Goal: Transaction & Acquisition: Book appointment/travel/reservation

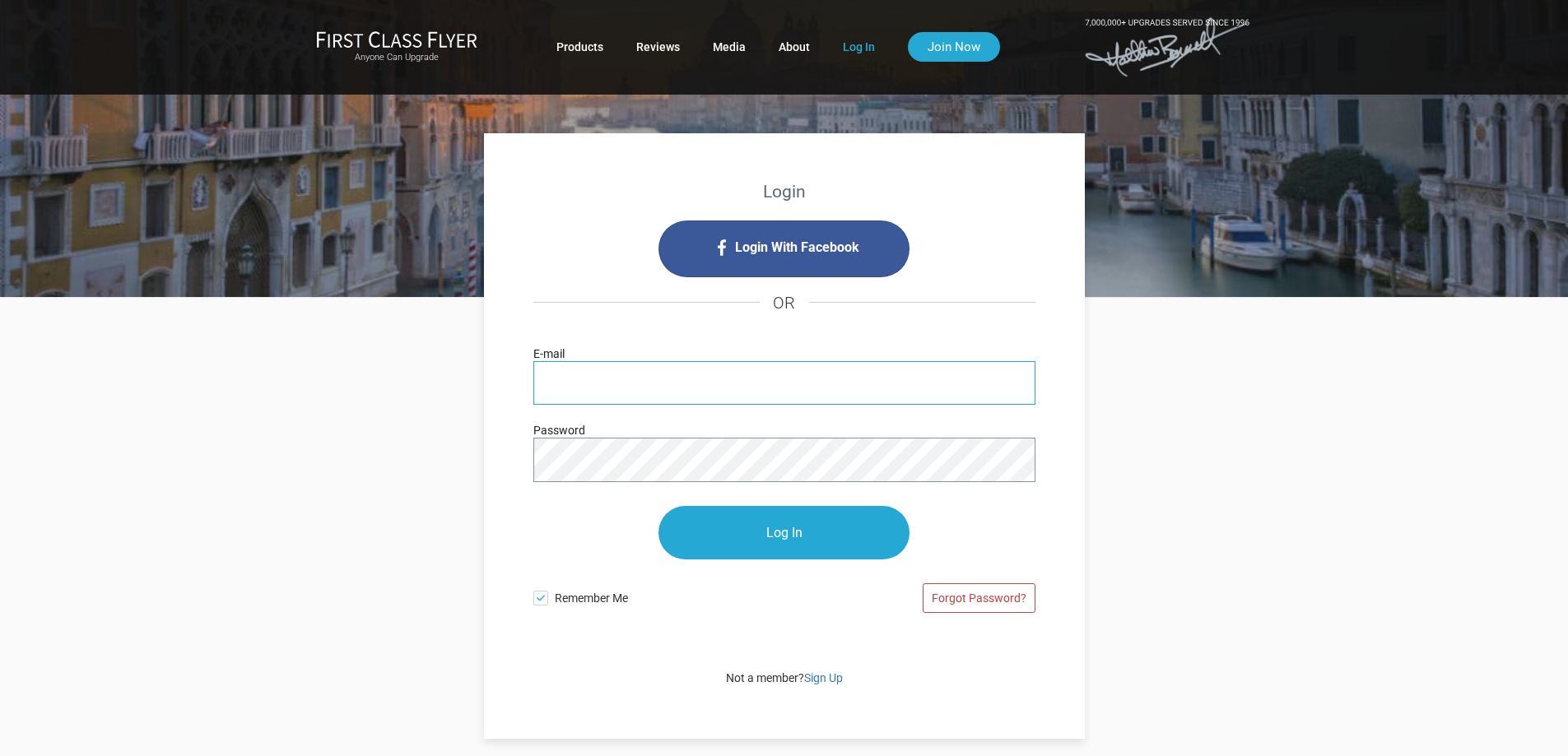
click at [556, 384] on input "E-mail" at bounding box center [784, 382] width 502 height 44
type input "[EMAIL_ADDRESS][DOMAIN_NAME]"
click at [659, 506] on input "Log In" at bounding box center [784, 532] width 251 height 53
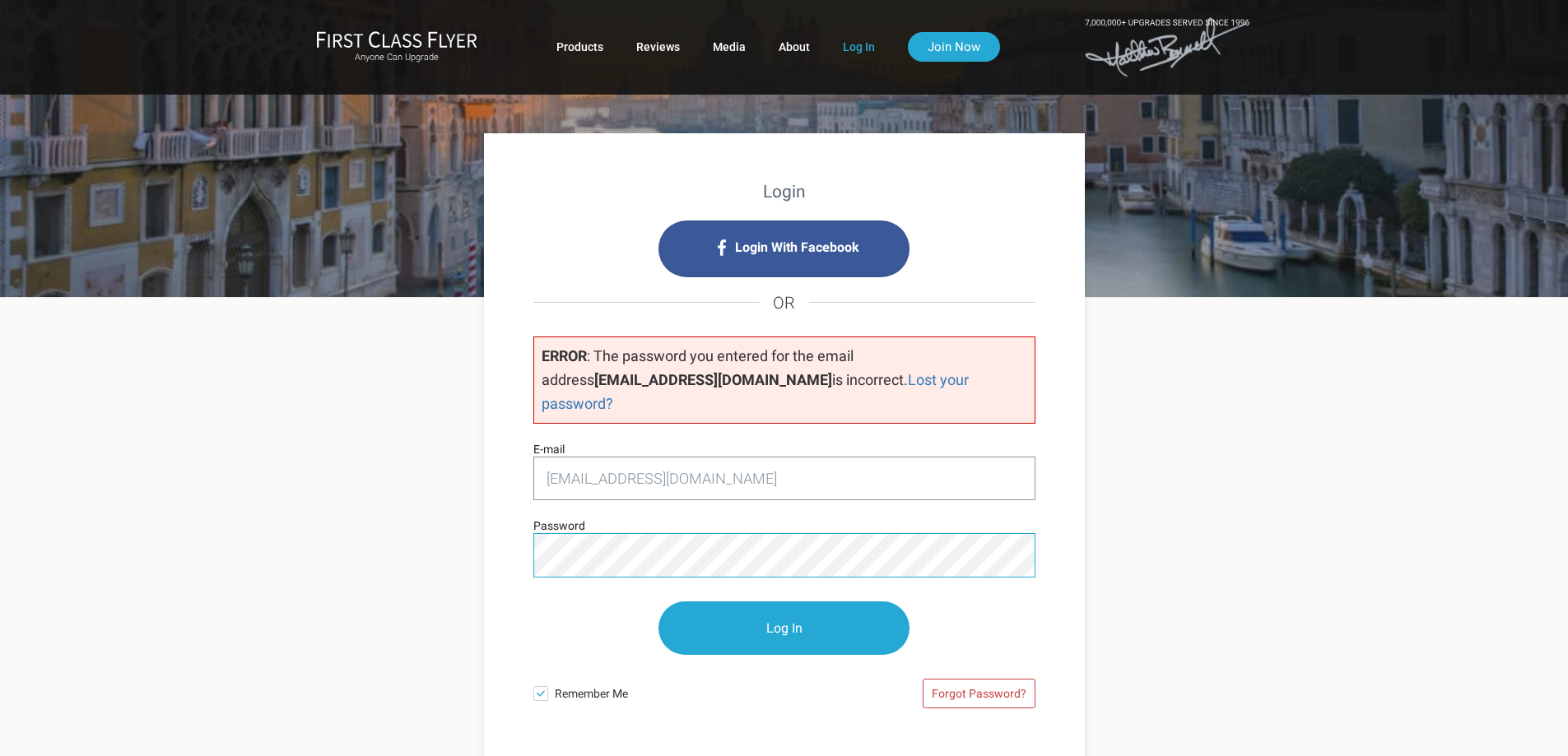
click at [659, 601] on input "Log In" at bounding box center [784, 627] width 251 height 53
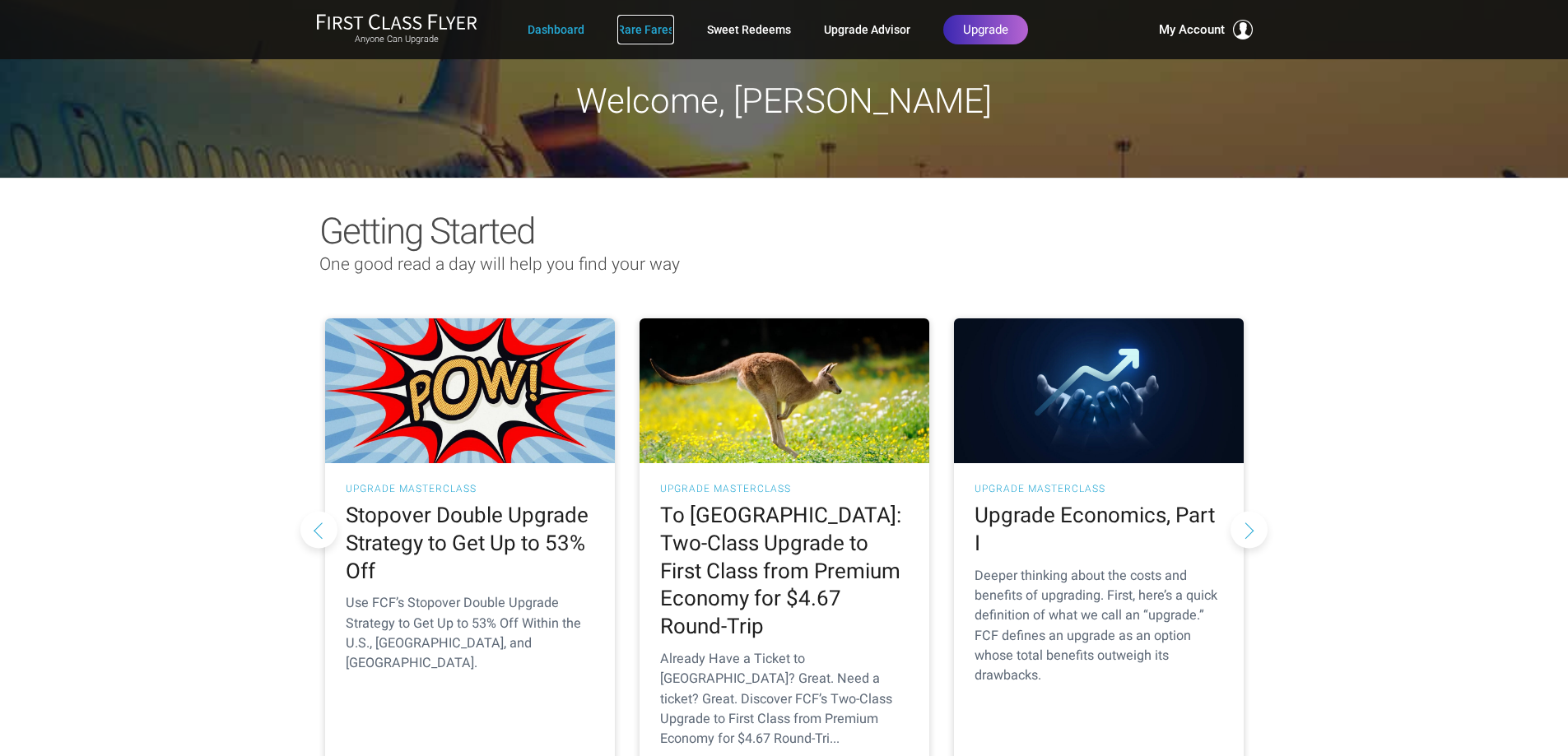
click at [632, 23] on link "Rare Fares" at bounding box center [645, 30] width 57 height 30
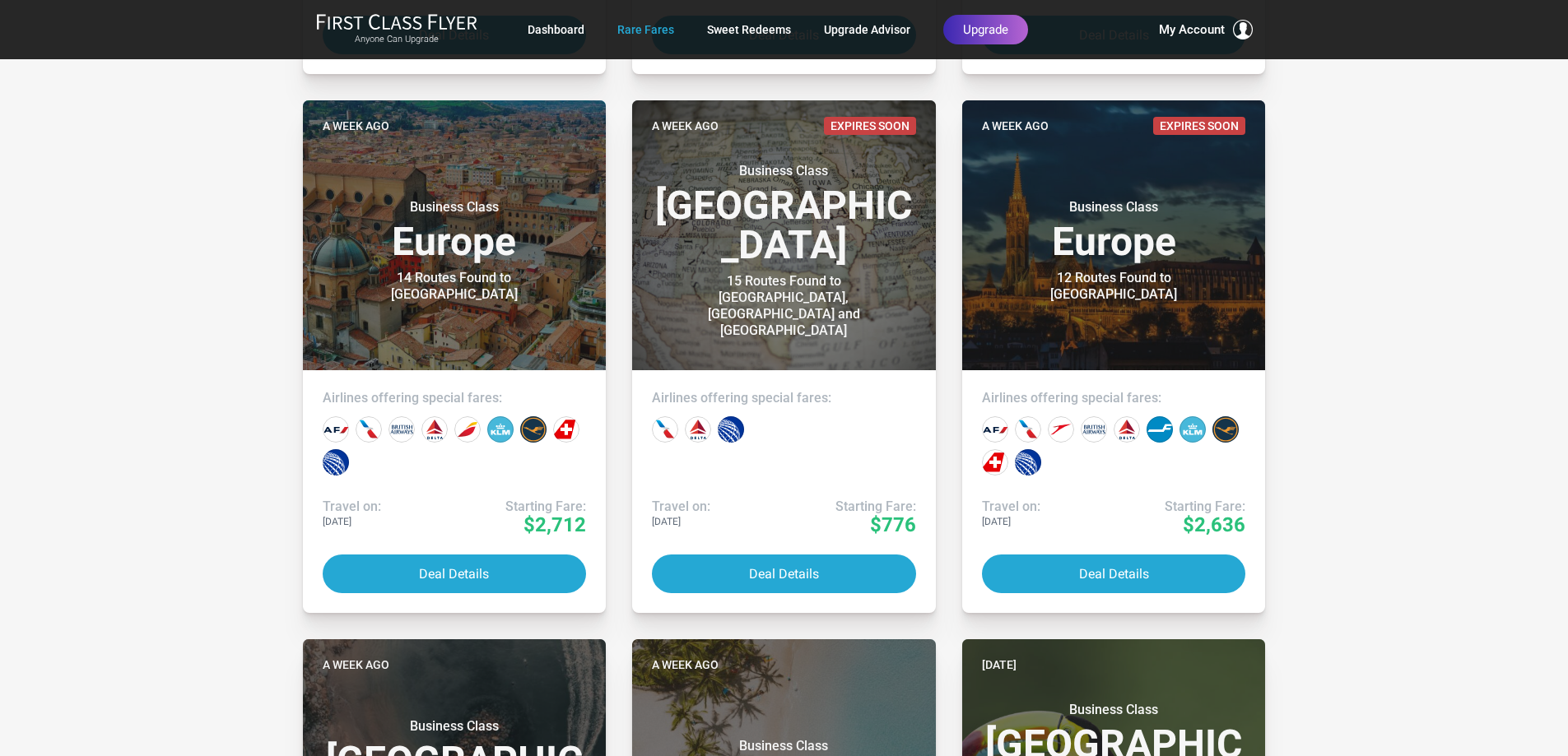
scroll to position [1481, 0]
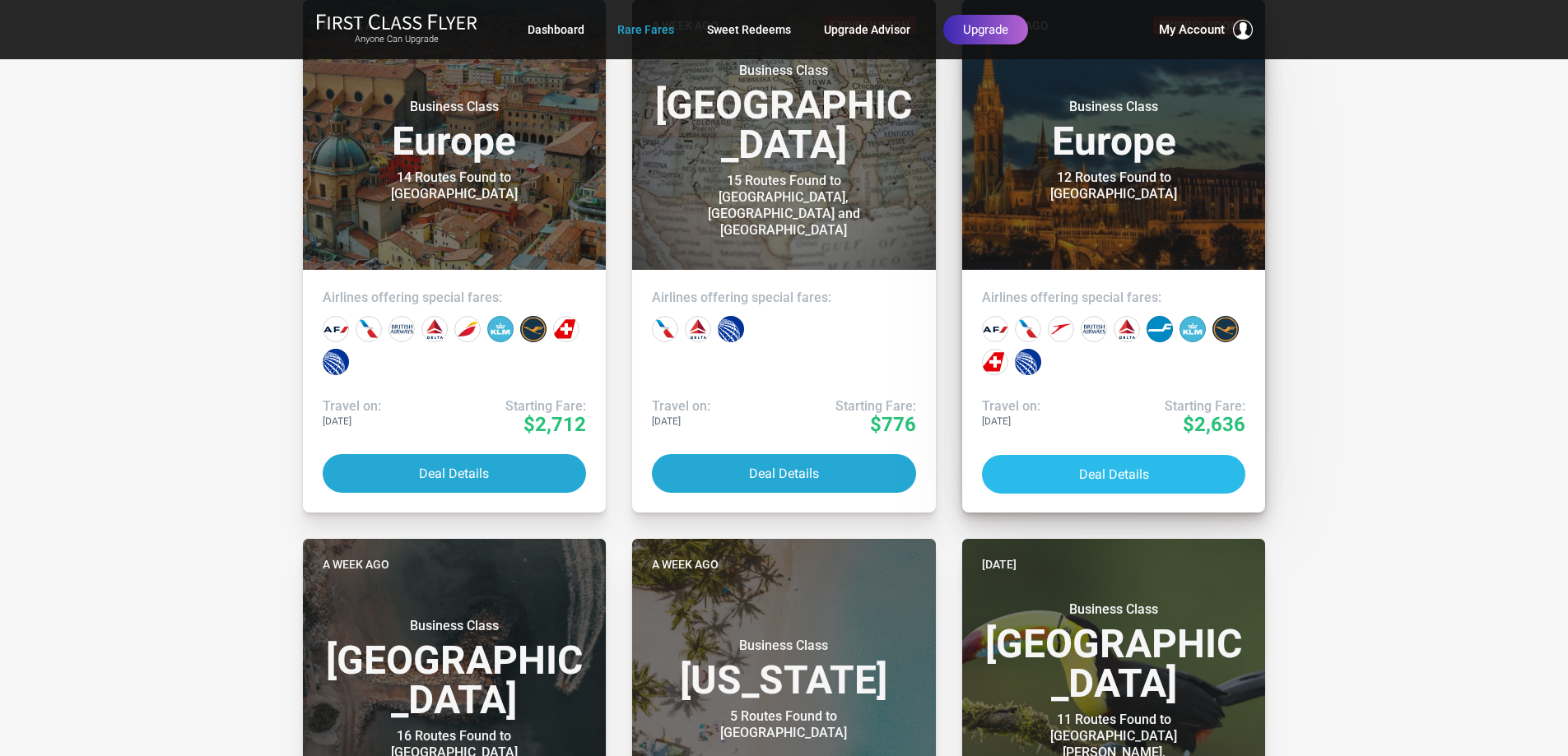
click at [1120, 462] on button "Deal Details" at bounding box center [1114, 474] width 264 height 38
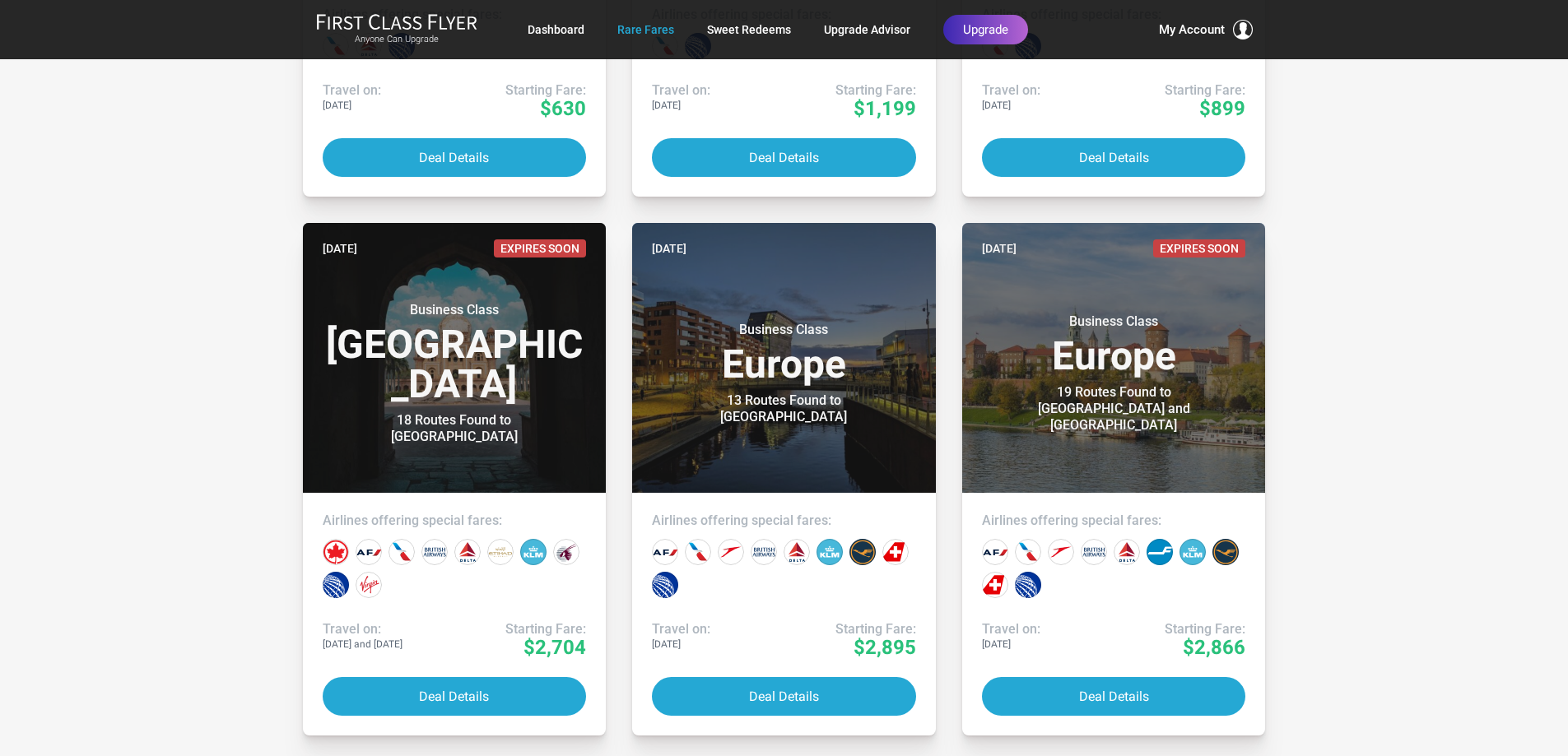
scroll to position [2303, 0]
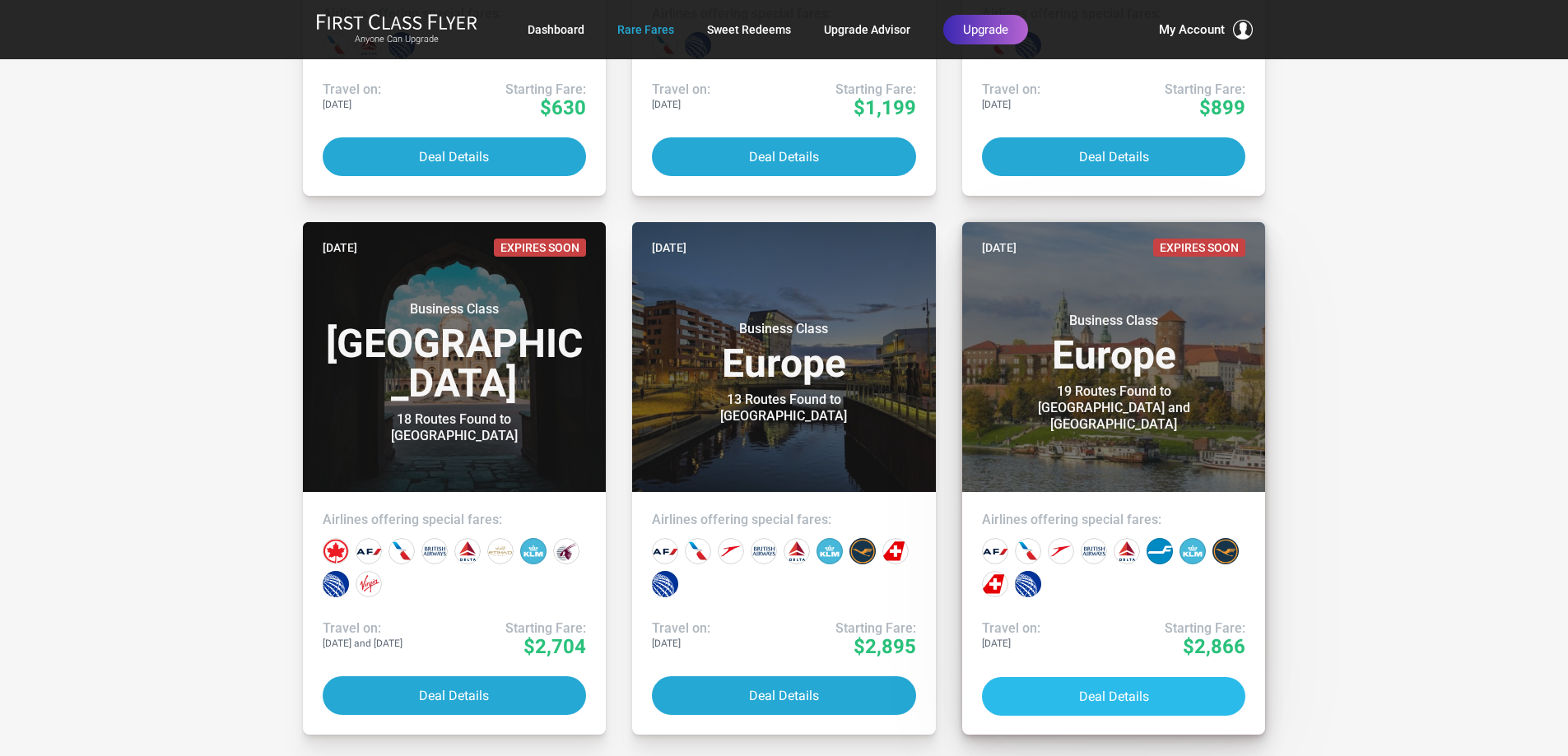
click at [1109, 686] on button "Deal Details" at bounding box center [1114, 695] width 264 height 38
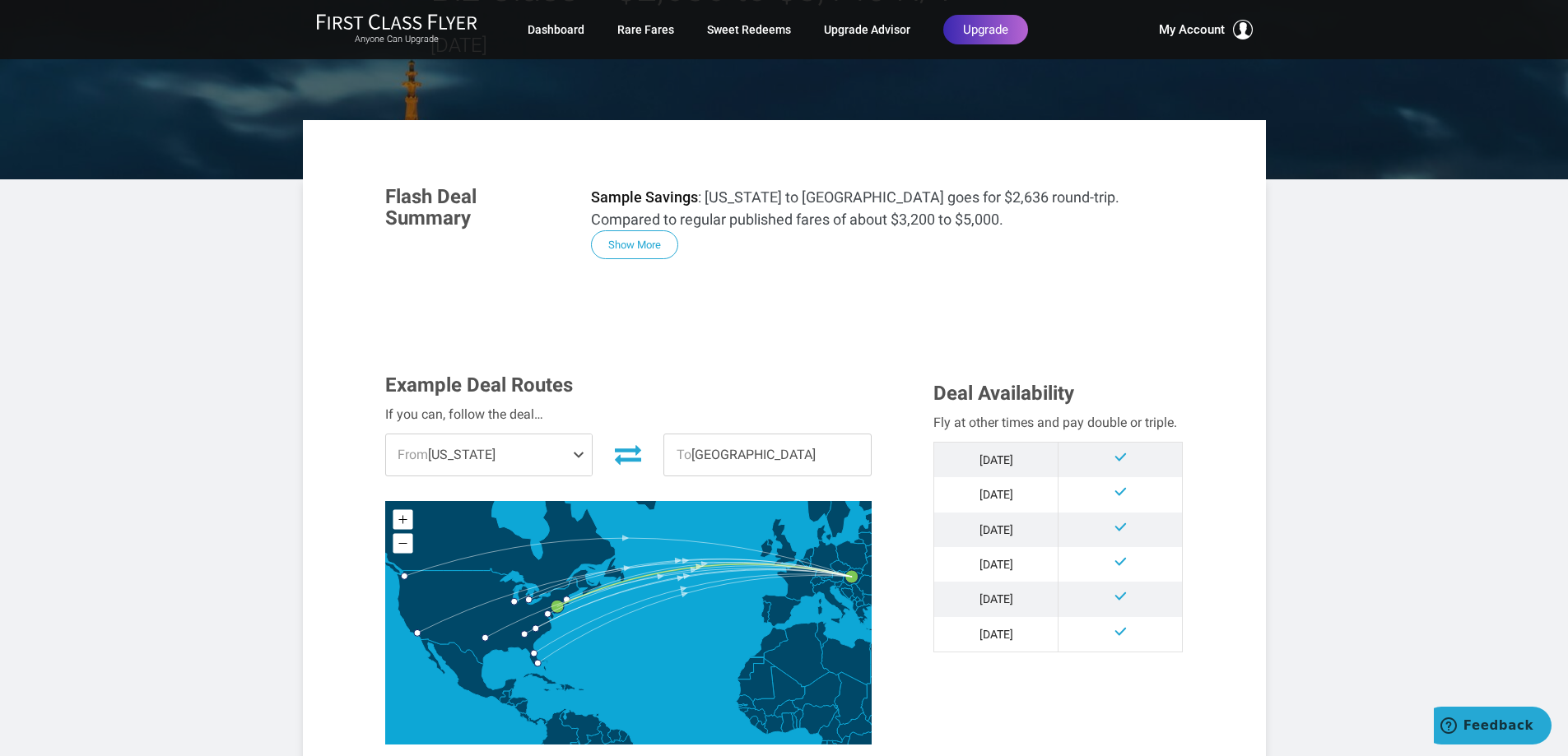
scroll to position [247, 0]
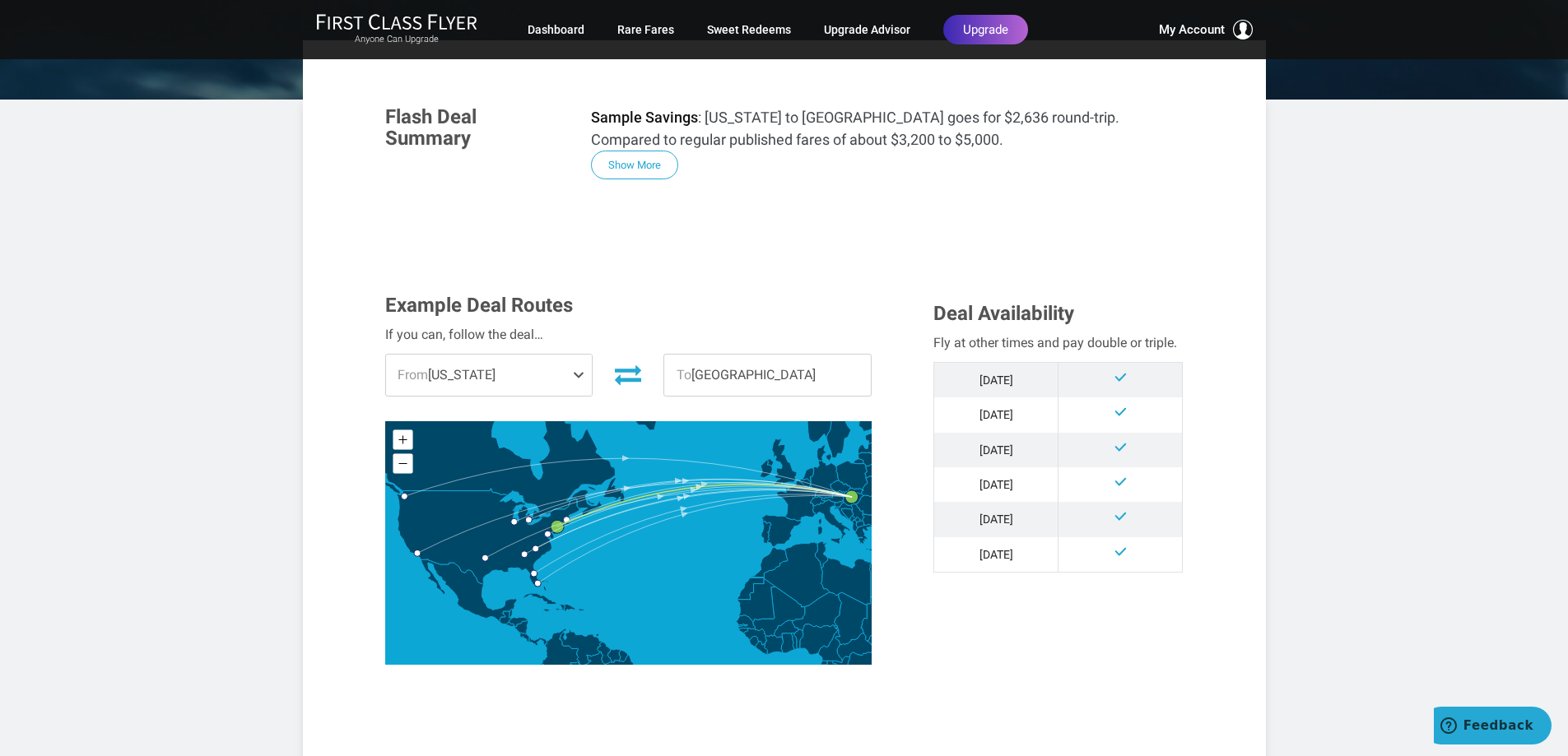
click at [574, 375] on span at bounding box center [581, 375] width 20 height 41
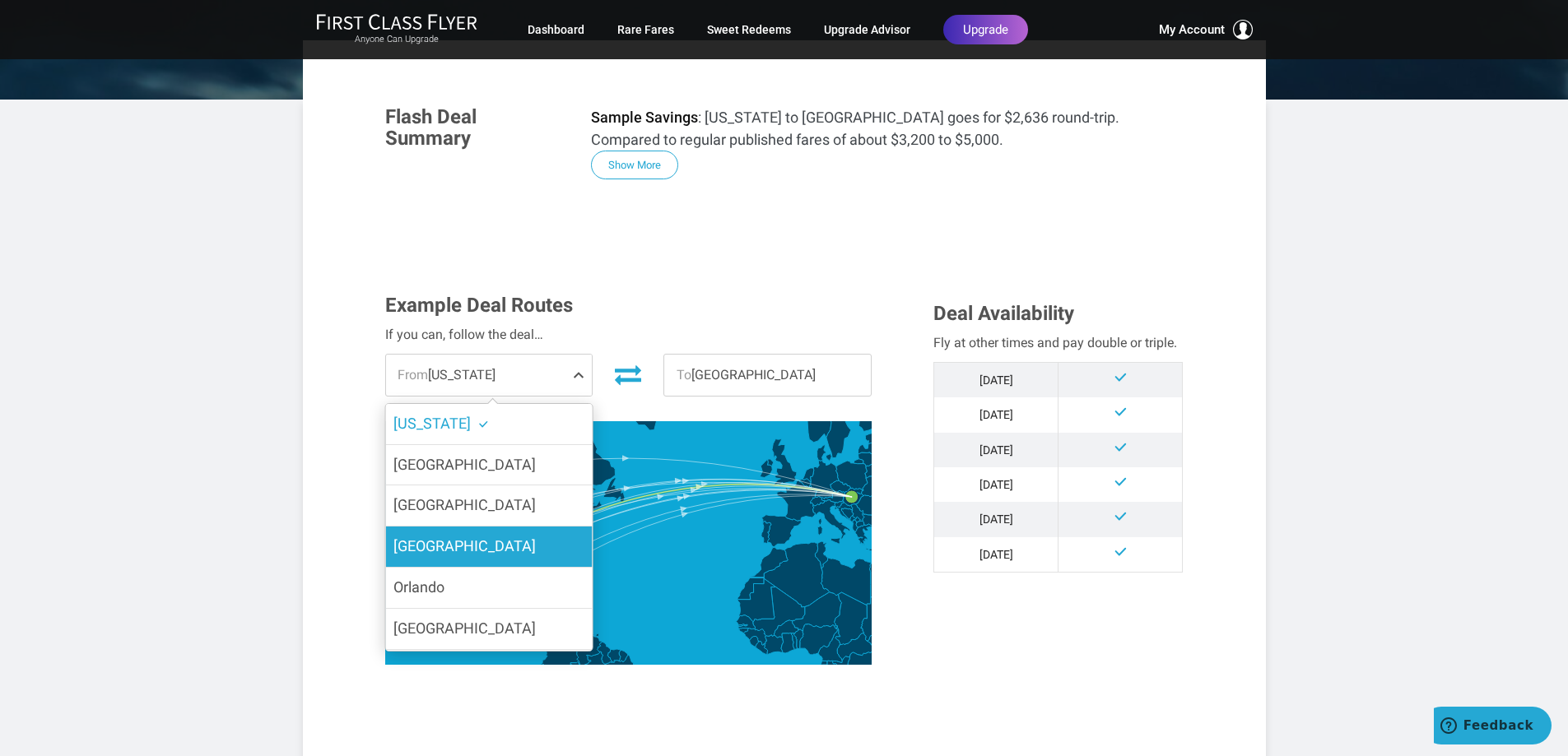
click at [477, 534] on label "[GEOGRAPHIC_DATA]" at bounding box center [489, 546] width 207 height 40
click at [0, 0] on input "[GEOGRAPHIC_DATA]" at bounding box center [0, 0] width 0 height 0
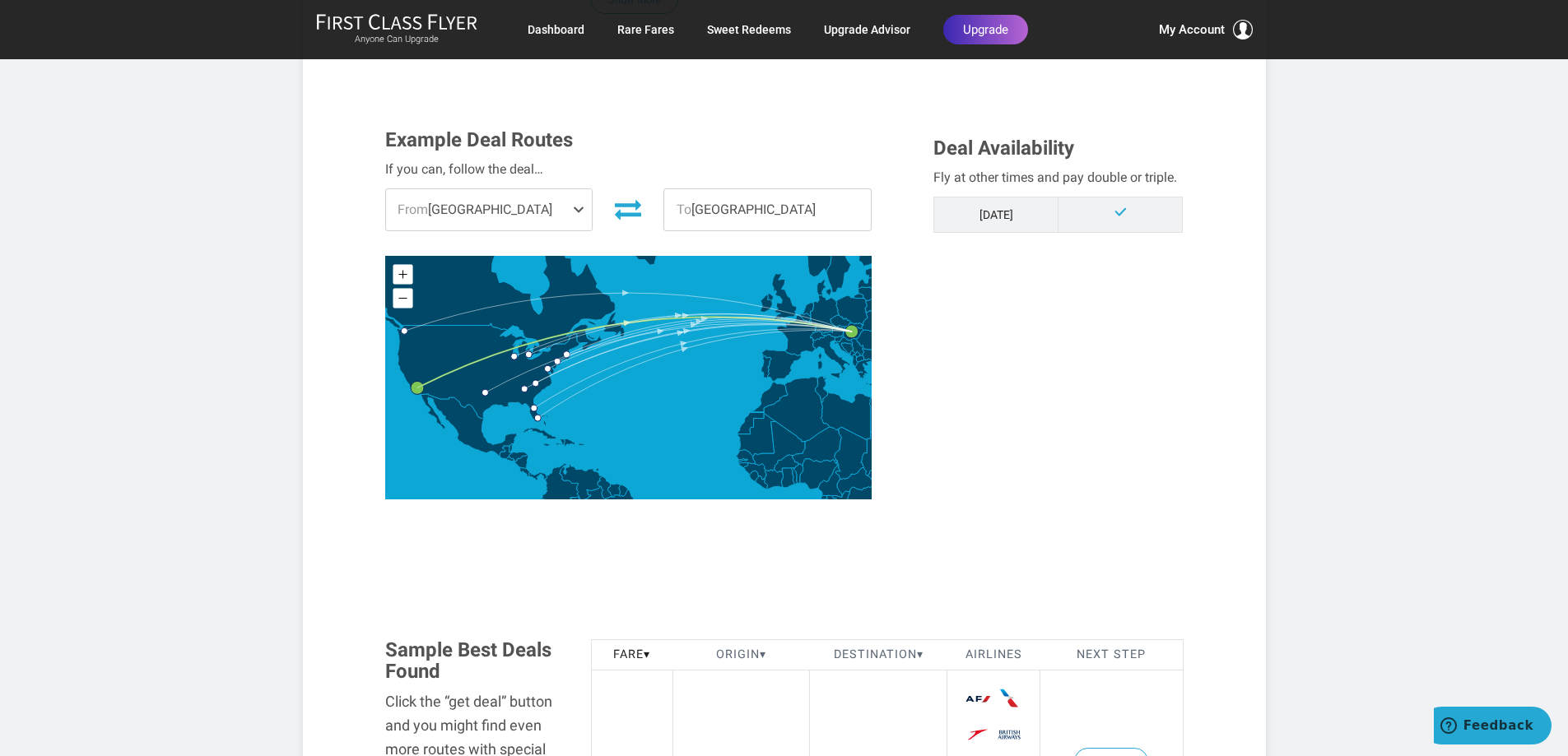
scroll to position [411, 0]
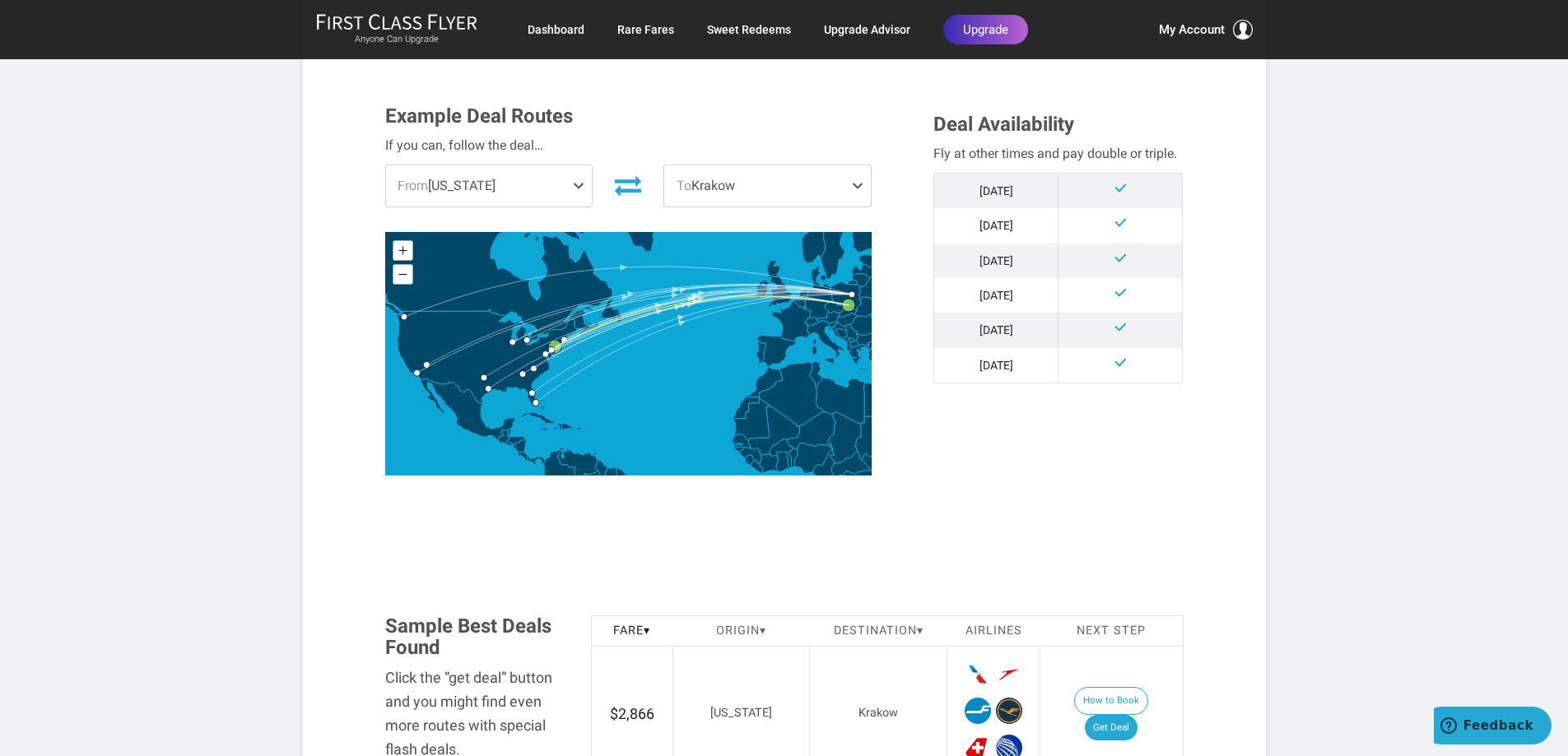
scroll to position [494, 0]
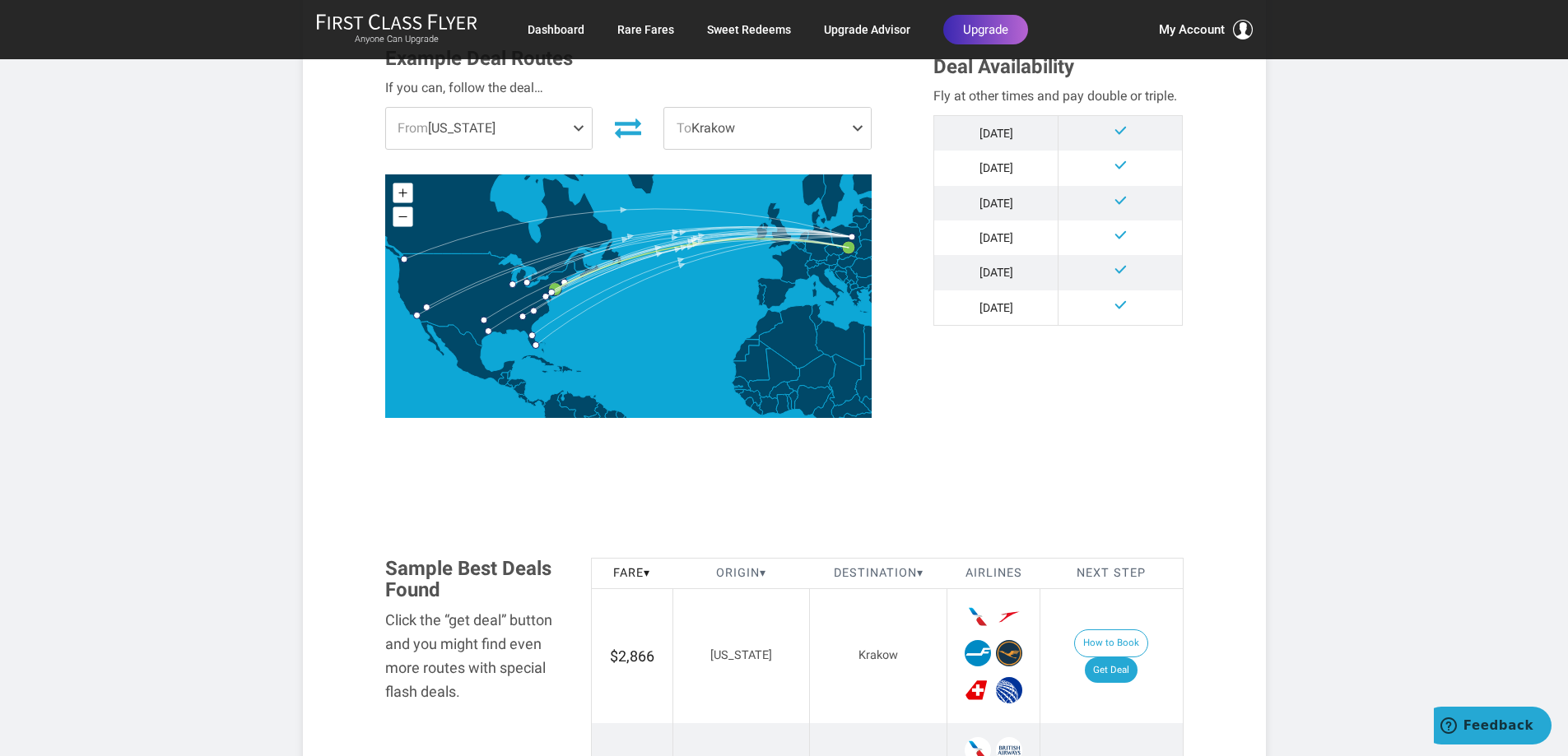
click at [578, 134] on span at bounding box center [581, 129] width 20 height 41
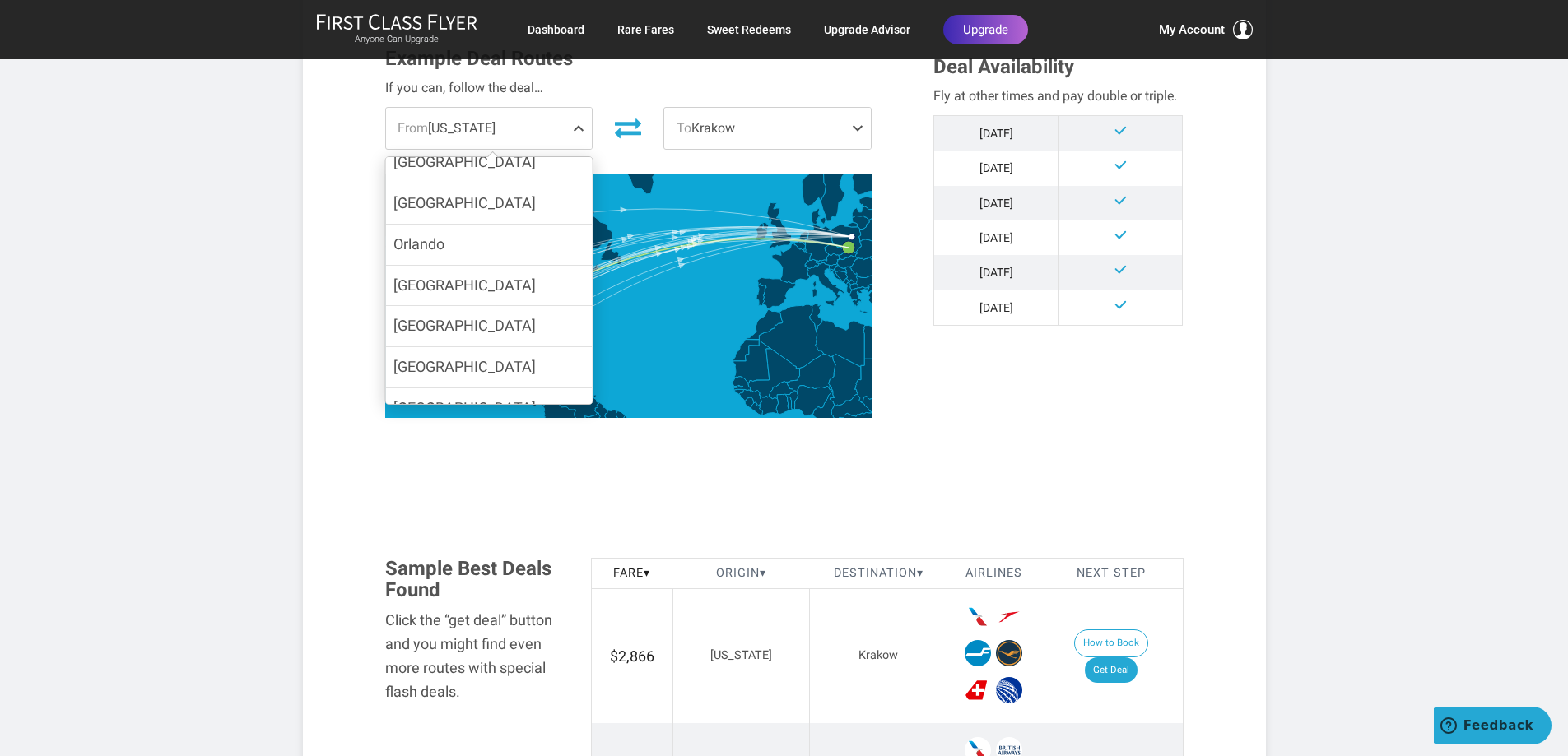
scroll to position [149, 0]
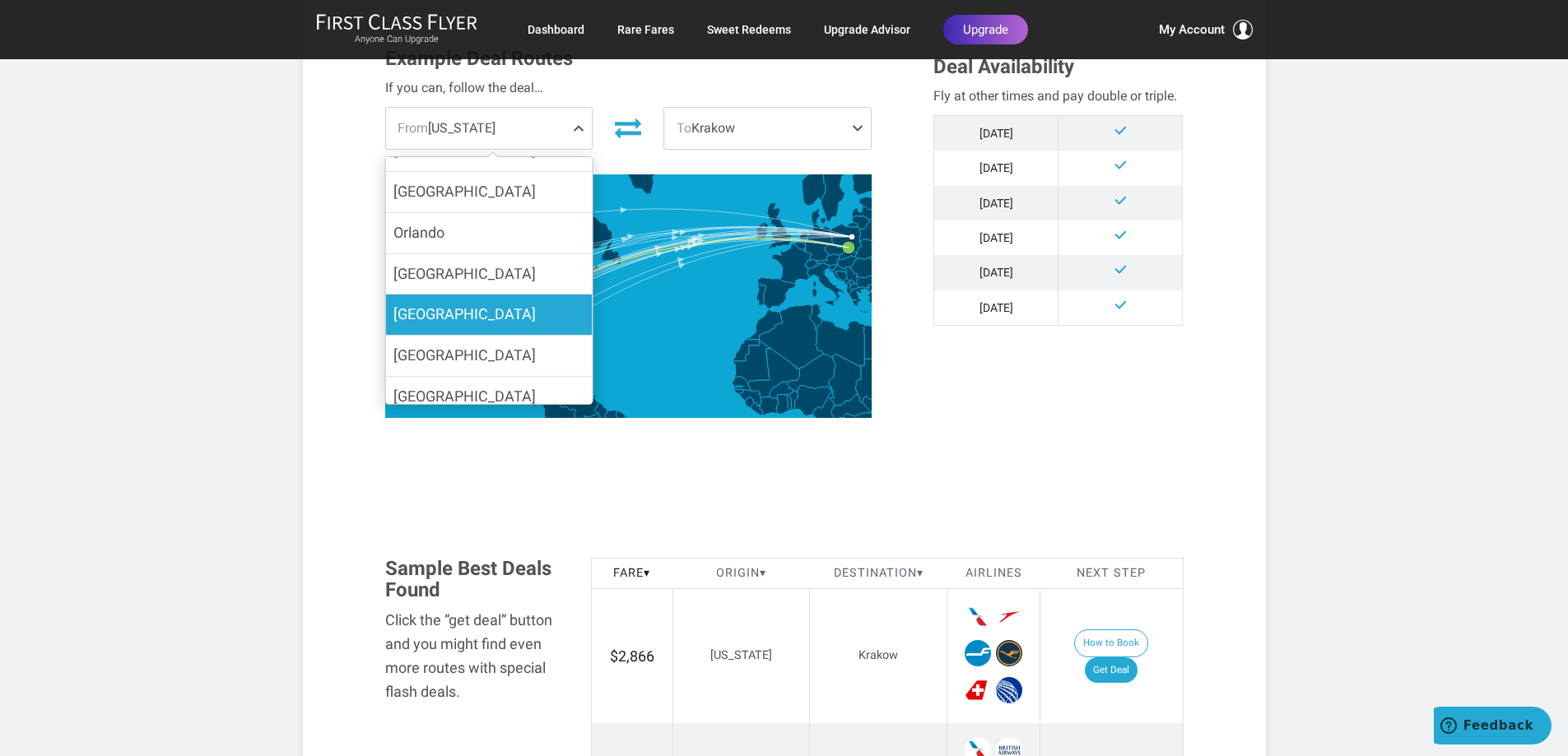
click at [501, 312] on label "[GEOGRAPHIC_DATA]" at bounding box center [489, 314] width 207 height 40
click at [0, 0] on input "[GEOGRAPHIC_DATA]" at bounding box center [0, 0] width 0 height 0
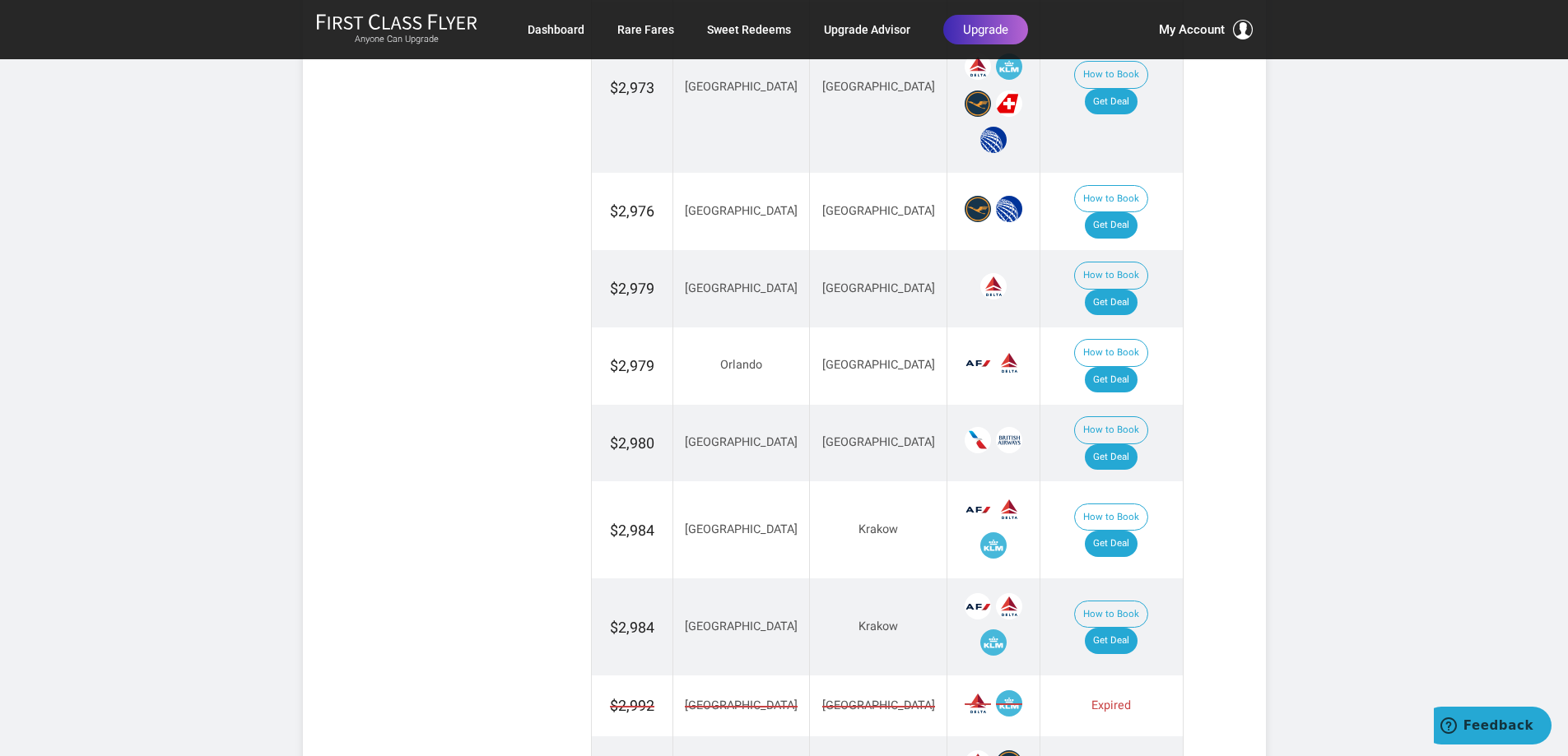
scroll to position [1398, 0]
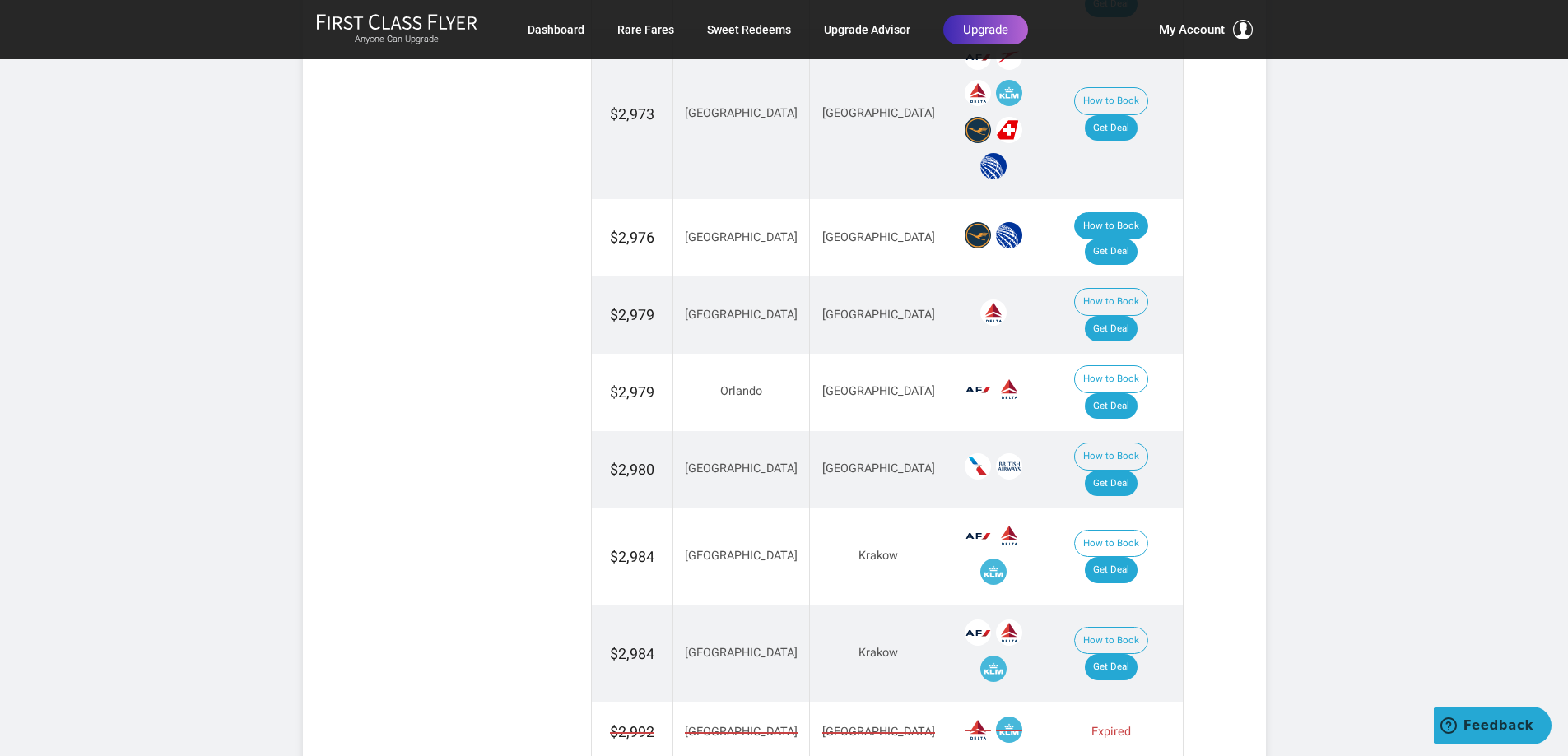
click at [1075, 213] on button "How to Book" at bounding box center [1111, 227] width 74 height 28
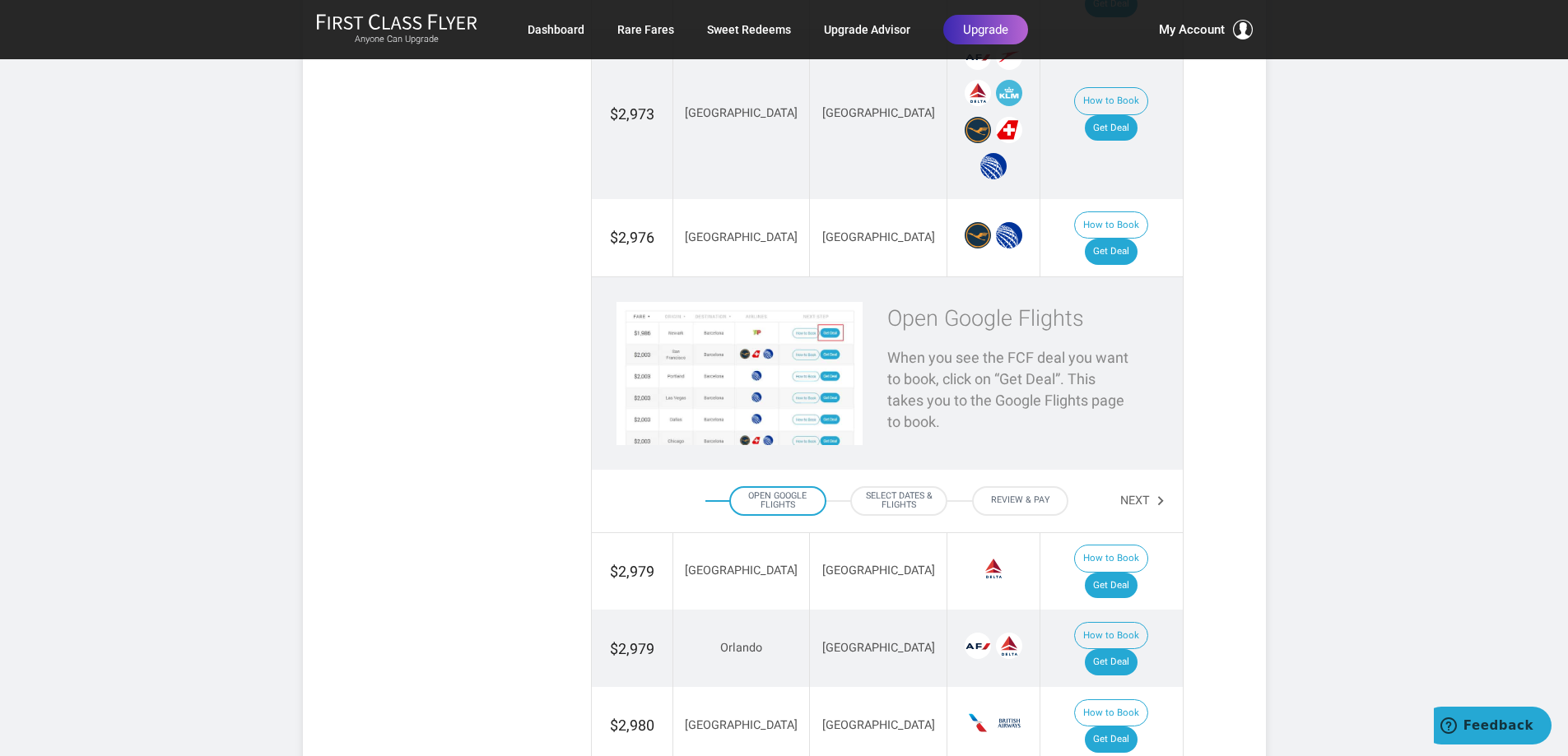
click at [783, 487] on div "Open Google Flights" at bounding box center [778, 502] width 97 height 30
click at [1134, 488] on button "Next" at bounding box center [1143, 502] width 46 height 28
